Goal: Task Accomplishment & Management: Use online tool/utility

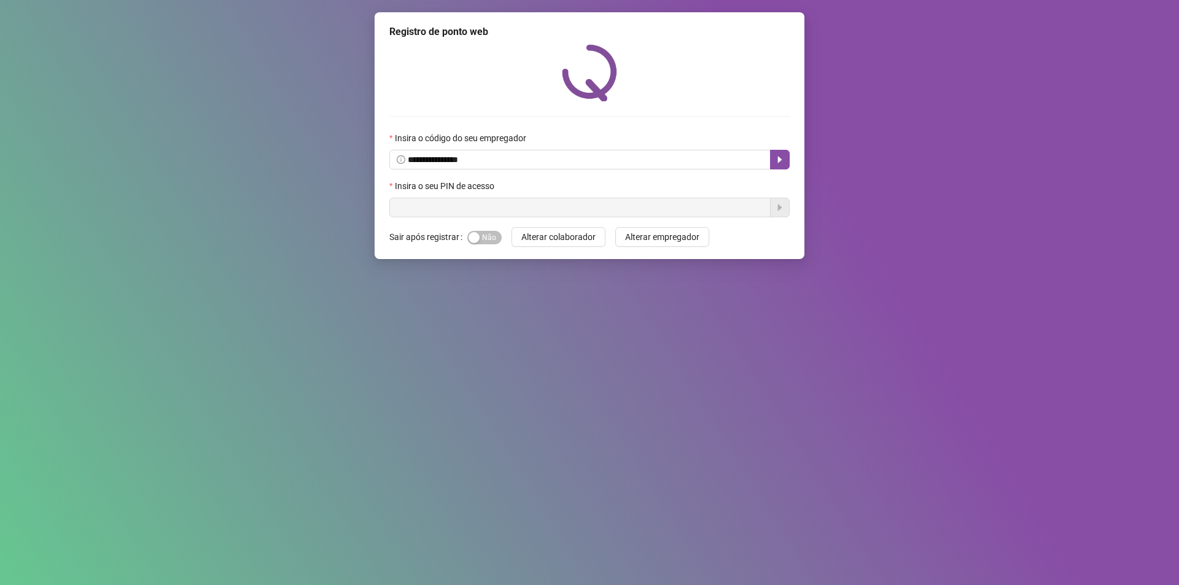
click at [437, 207] on input "text" at bounding box center [579, 208] width 381 height 20
click at [436, 207] on input "text" at bounding box center [579, 208] width 381 height 20
drag, startPoint x: 441, startPoint y: 212, endPoint x: 445, endPoint y: 198, distance: 14.6
click at [443, 201] on input "text" at bounding box center [579, 208] width 381 height 20
type input "**"
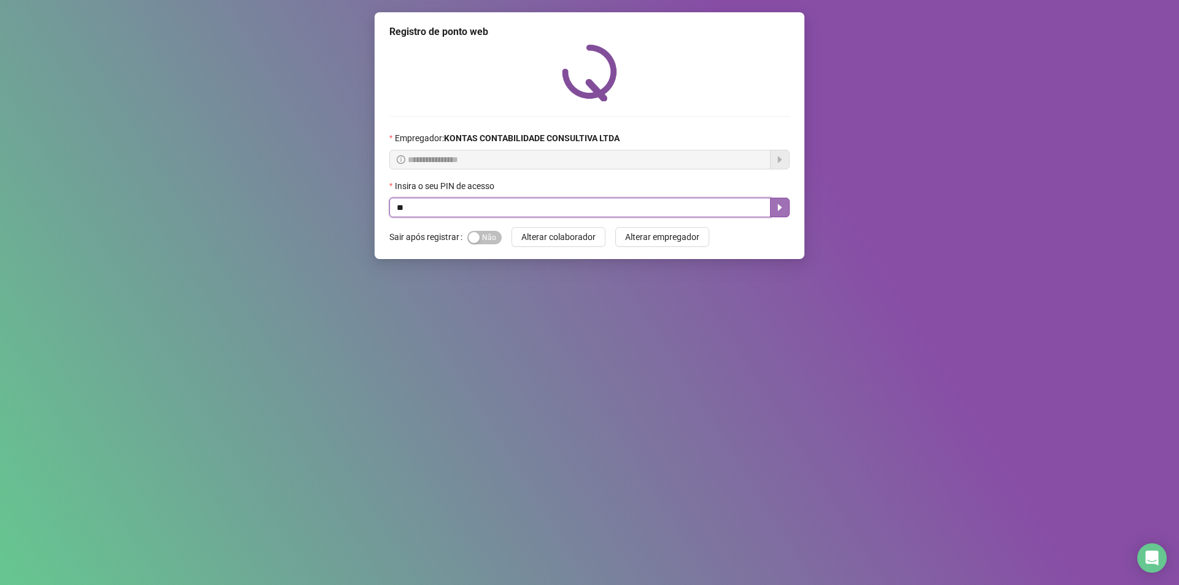
click at [786, 201] on button "button" at bounding box center [780, 208] width 20 height 20
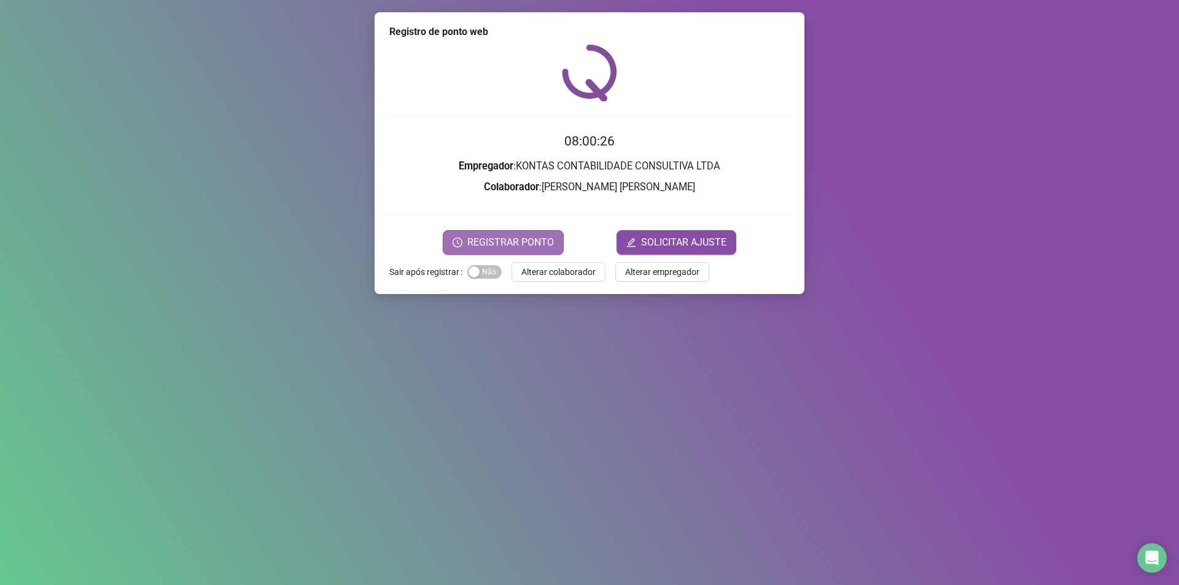
click at [550, 238] on span "REGISTRAR PONTO" at bounding box center [510, 242] width 87 height 15
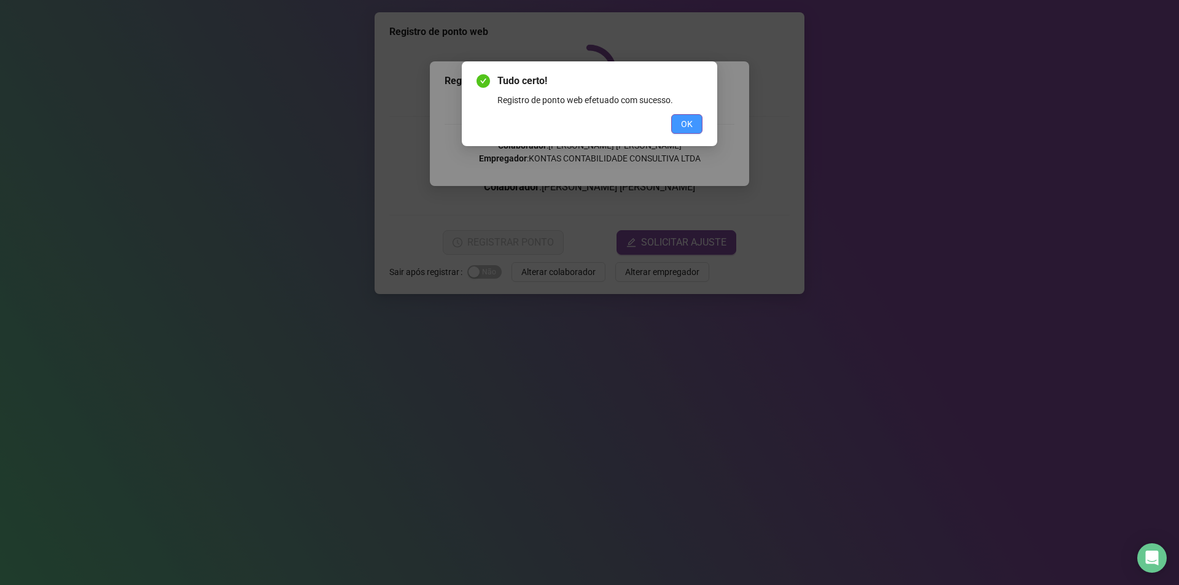
click at [690, 127] on span "OK" at bounding box center [687, 124] width 12 height 14
